Goal: Task Accomplishment & Management: Use online tool/utility

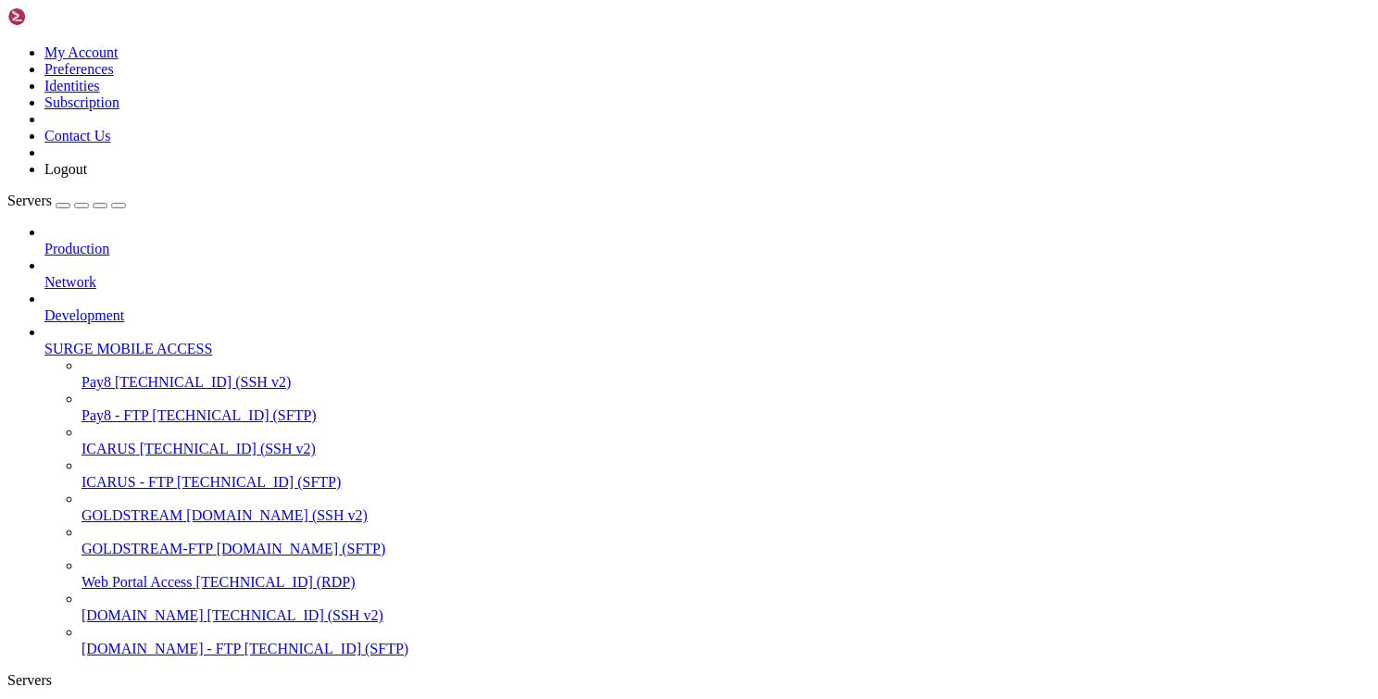
scroll to position [8, 2]
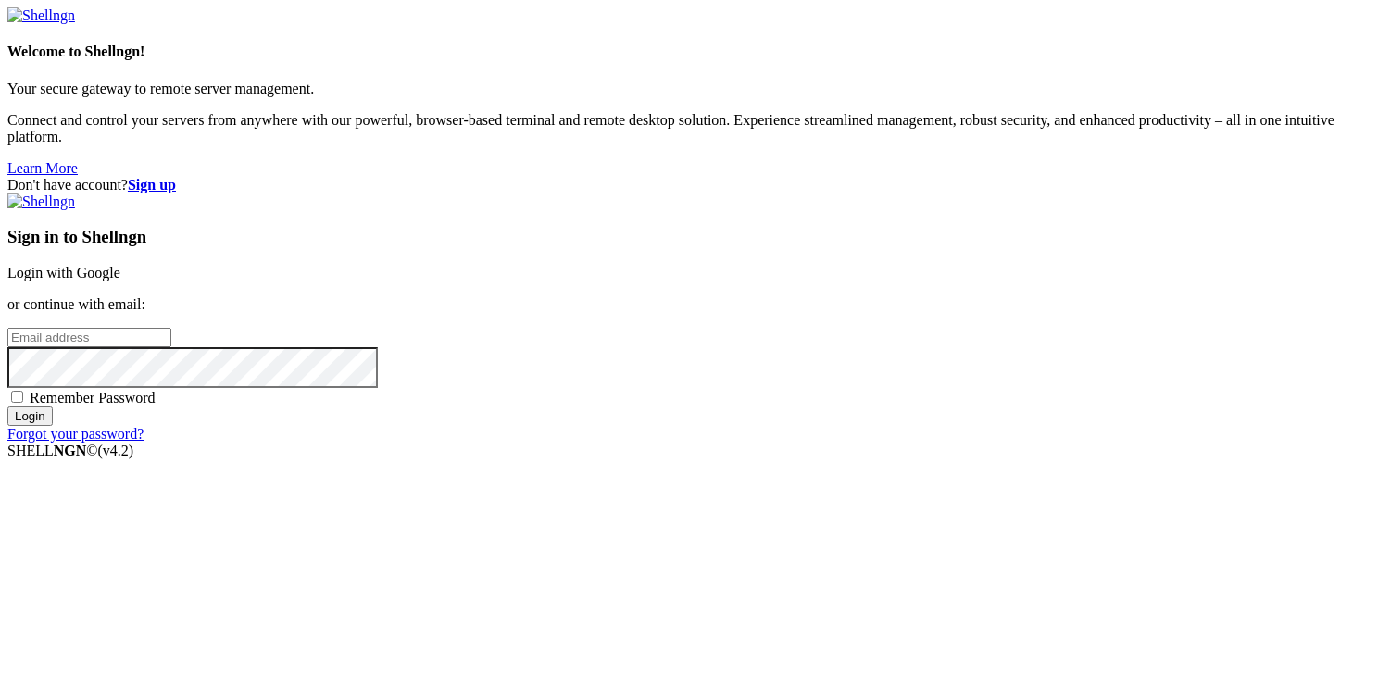
click at [171, 337] on input "email" at bounding box center [89, 337] width 164 height 19
type input "[PERSON_NAME][EMAIL_ADDRESS][DOMAIN_NAME]"
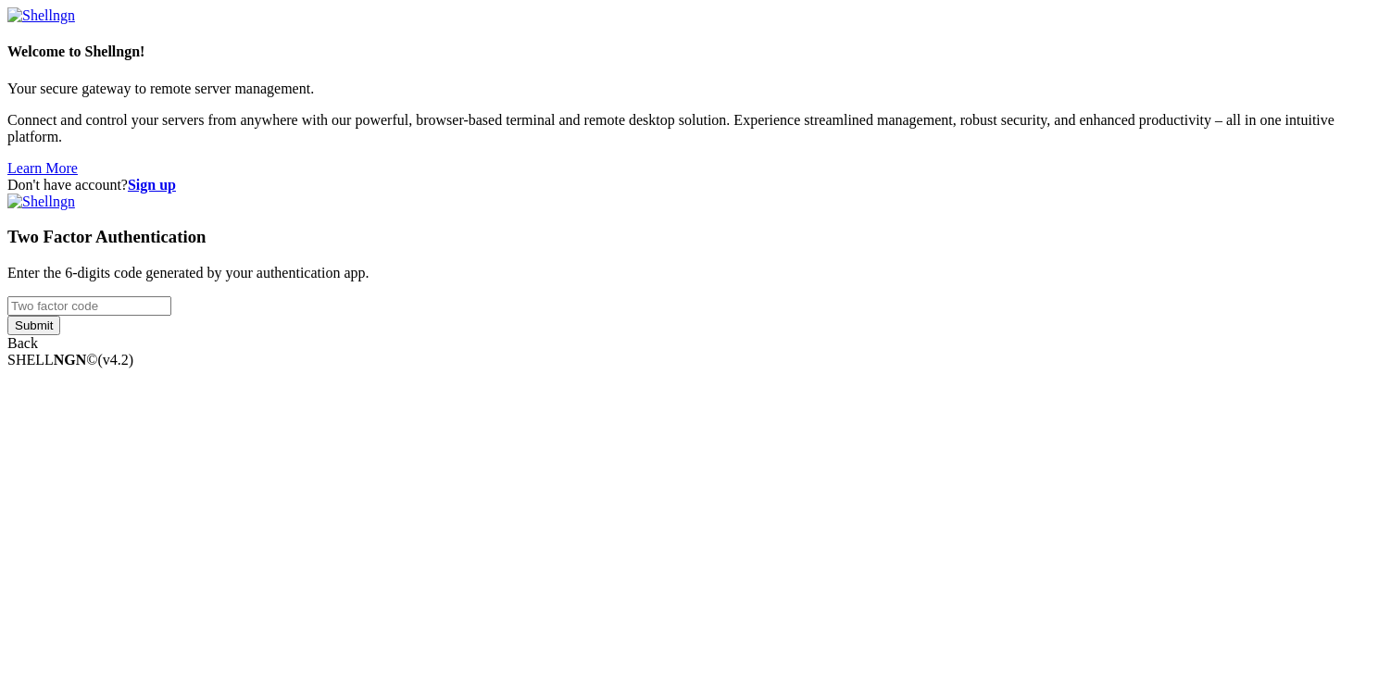
click at [171, 316] on input "number" at bounding box center [89, 305] width 164 height 19
type input "934277"
click at [7, 316] on input "Submit" at bounding box center [33, 325] width 53 height 19
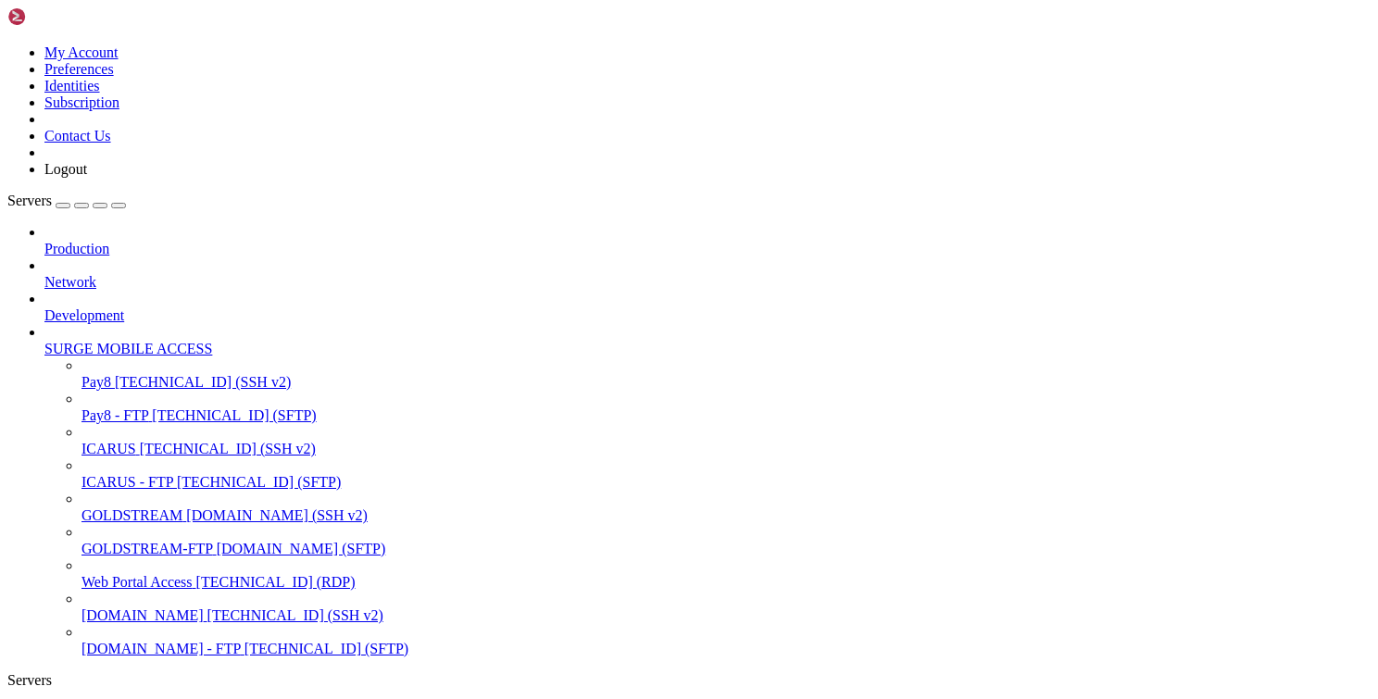
scroll to position [819, 0]
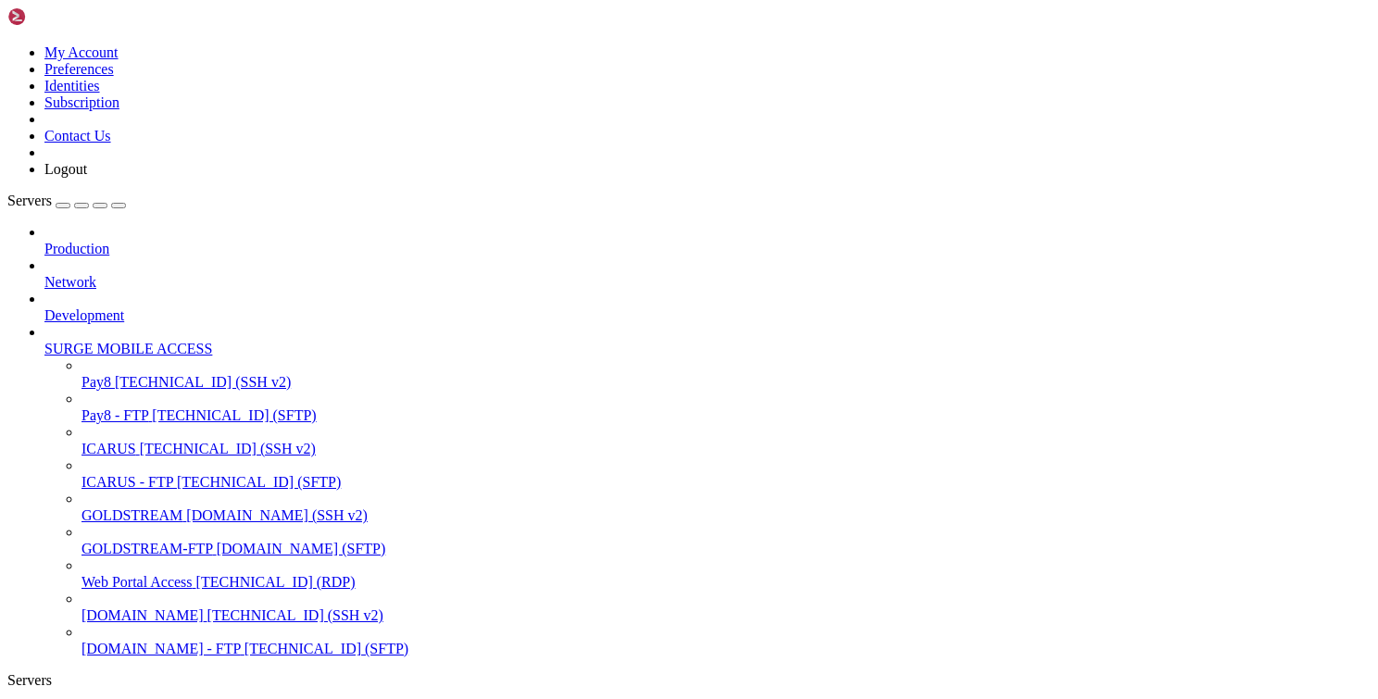
scroll to position [1085, 0]
drag, startPoint x: 820, startPoint y: 277, endPoint x: 698, endPoint y: 259, distance: 122.6
drag, startPoint x: 832, startPoint y: 285, endPoint x: 594, endPoint y: 204, distance: 250.7
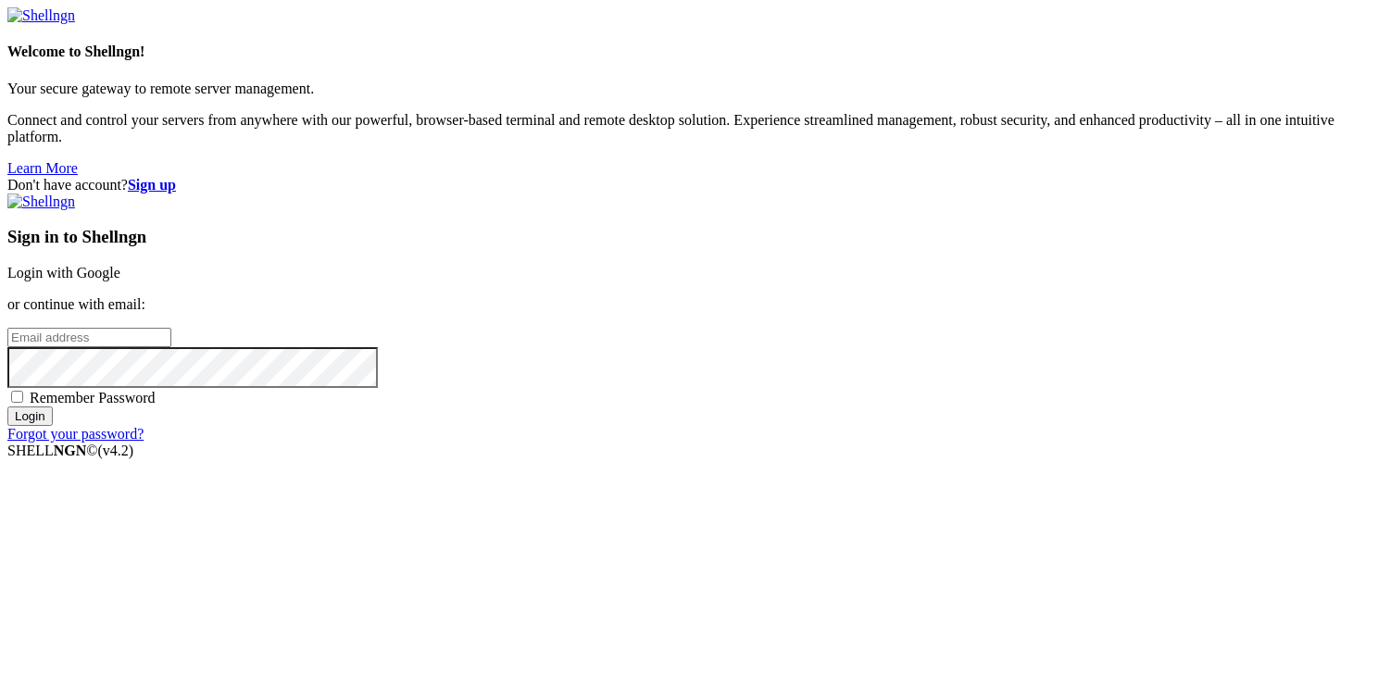
drag, startPoint x: 835, startPoint y: 318, endPoint x: 834, endPoint y: 331, distance: 13.0
click at [171, 328] on input "email" at bounding box center [89, 337] width 164 height 19
click at [171, 342] on input "email" at bounding box center [89, 337] width 164 height 19
type input "[PERSON_NAME][EMAIL_ADDRESS][DOMAIN_NAME]"
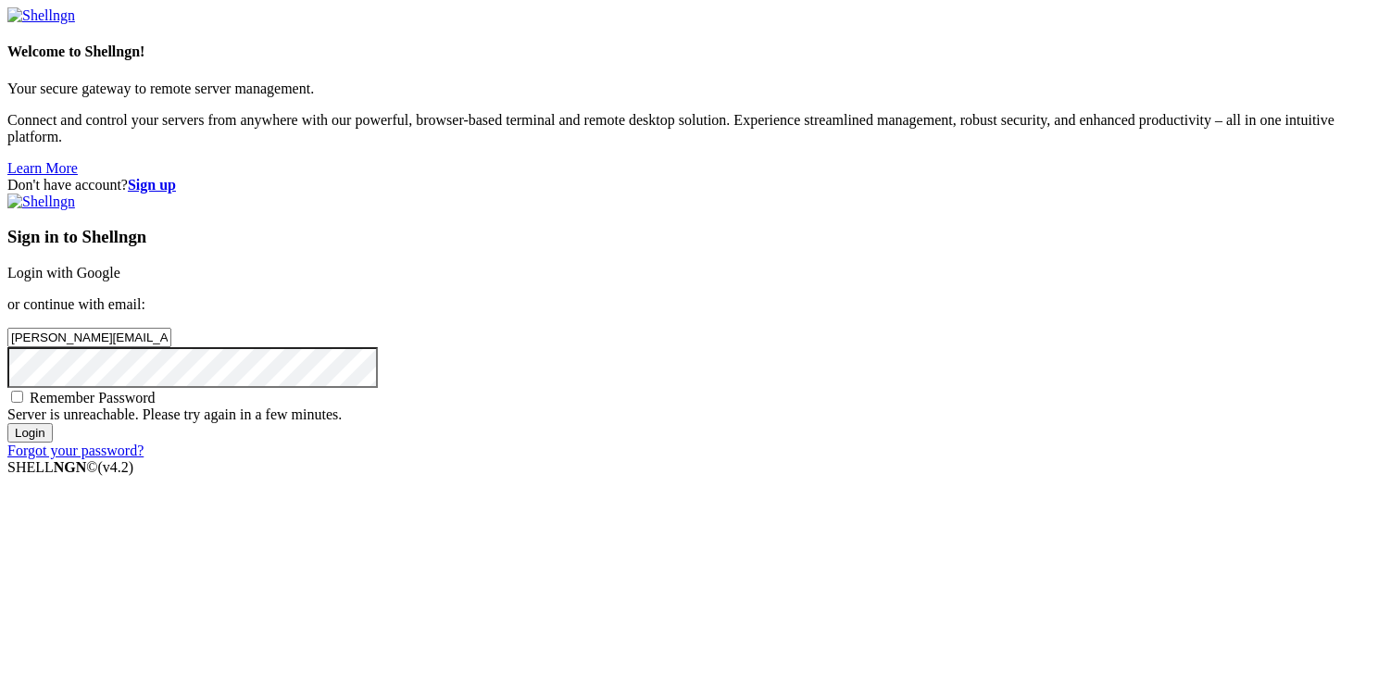
click at [582, 459] on div "Don't have account? Sign up Sign in to Shellngn Login with Google or continue w…" at bounding box center [688, 318] width 1363 height 282
click at [53, 443] on input "Login" at bounding box center [29, 432] width 45 height 19
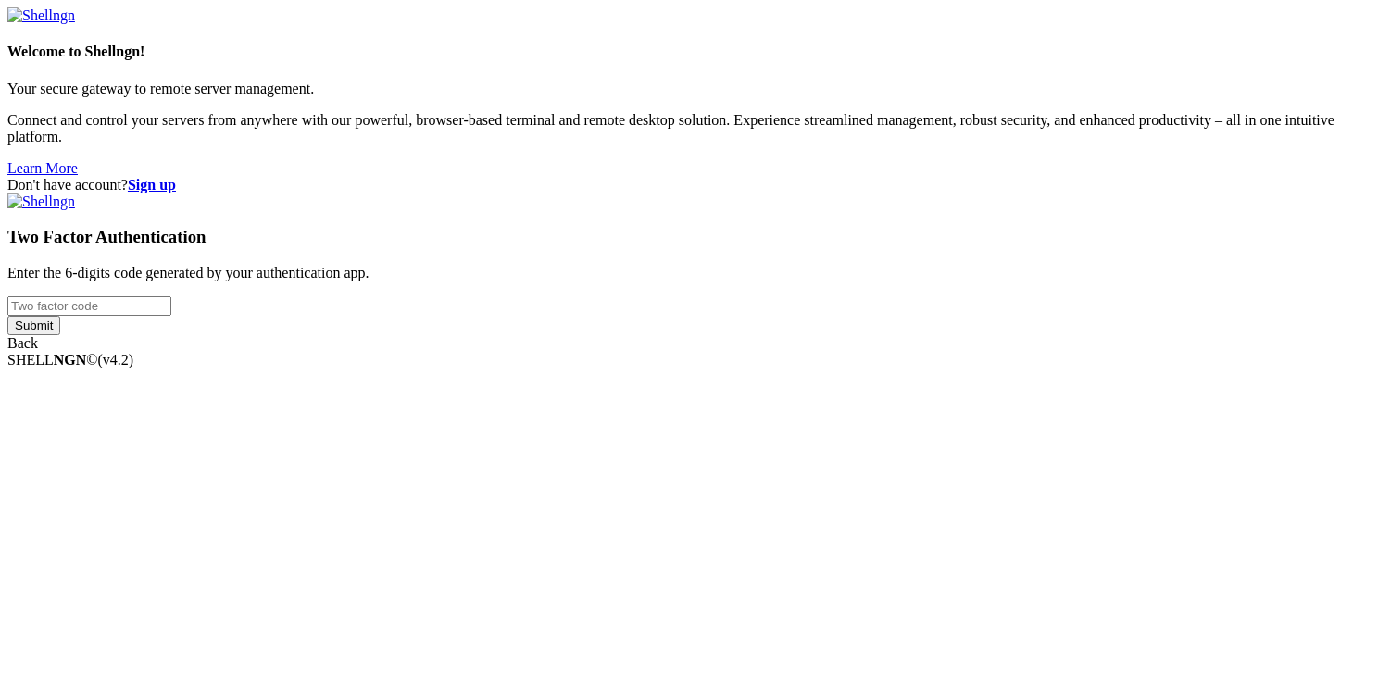
click at [171, 316] on input "number" at bounding box center [89, 305] width 164 height 19
type input "777677"
click at [7, 316] on input "Submit" at bounding box center [33, 325] width 53 height 19
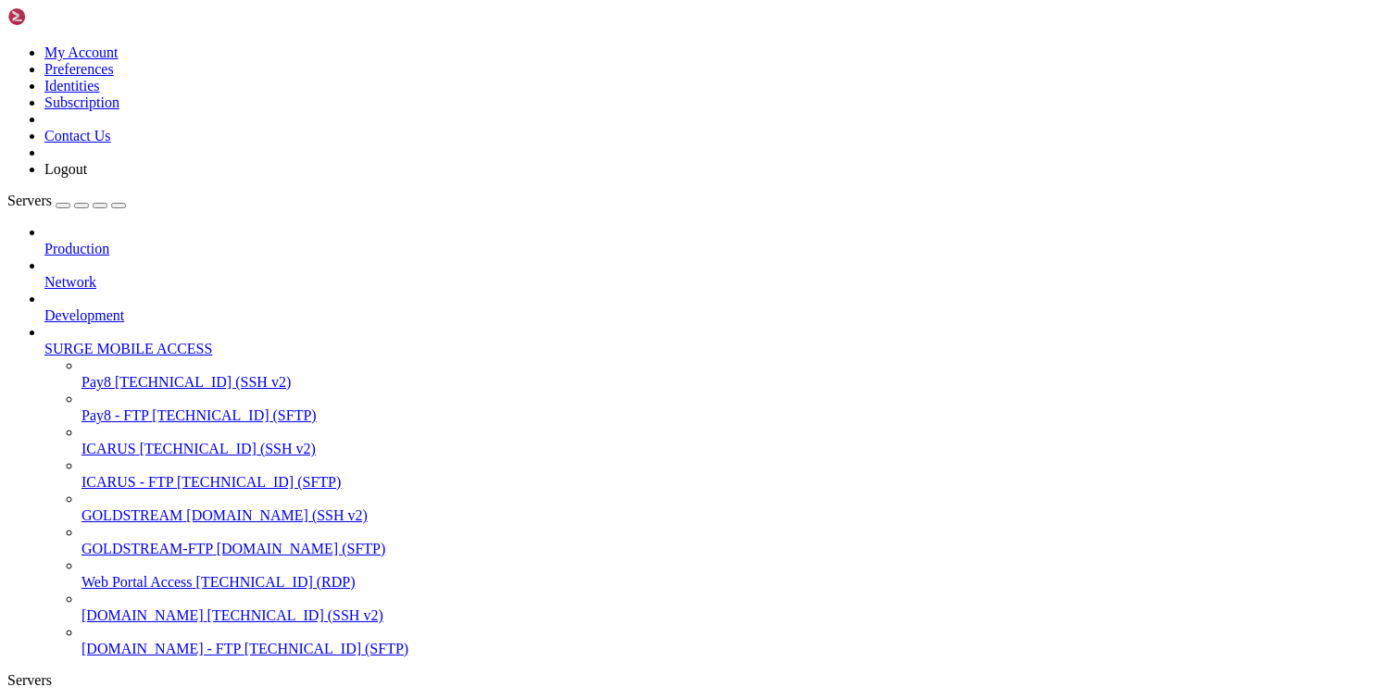
scroll to position [1085, 0]
